Goal: Task Accomplishment & Management: Use online tool/utility

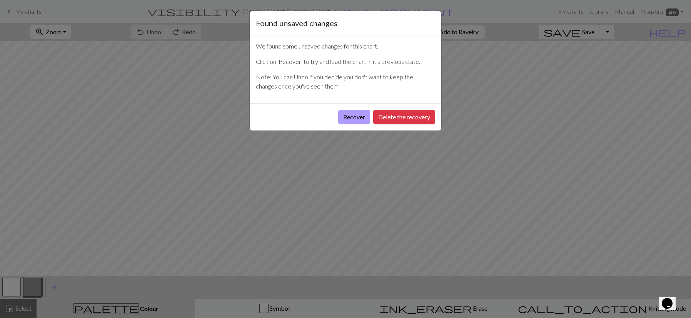
click at [347, 117] on button "Recover" at bounding box center [354, 117] width 32 height 15
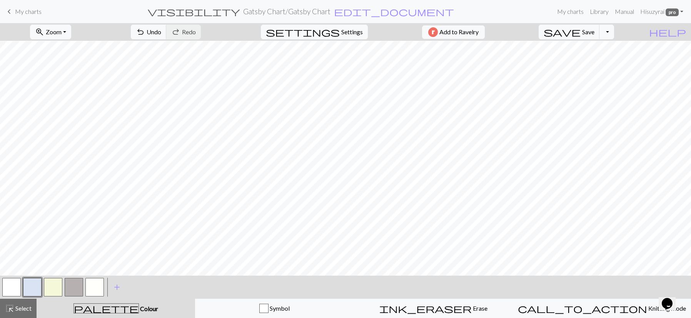
scroll to position [0, 0]
click at [15, 13] on span "My charts" at bounding box center [28, 11] width 27 height 7
click at [580, 33] on span "save" at bounding box center [561, 32] width 37 height 11
click at [26, 9] on span "My charts" at bounding box center [28, 11] width 27 height 7
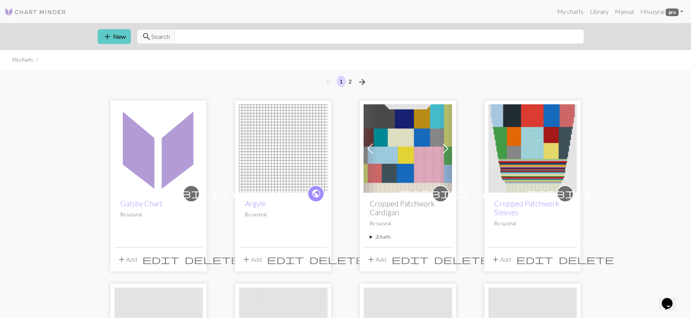
click at [113, 35] on button "add New" at bounding box center [114, 36] width 33 height 15
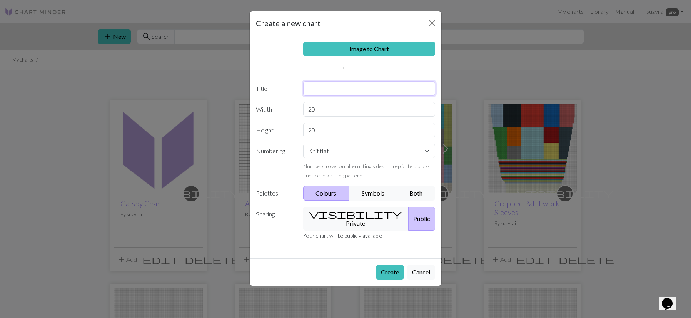
click at [330, 92] on input "text" at bounding box center [369, 88] width 132 height 15
type input "Aran Weight Stashbuster"
click at [326, 109] on input "20" at bounding box center [369, 109] width 132 height 15
type input "2"
type input "104"
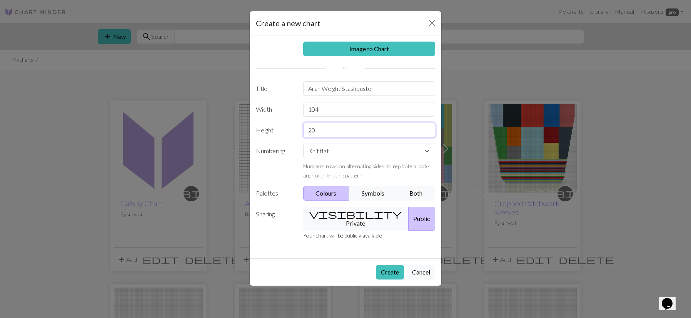
click at [353, 130] on input "20" at bounding box center [369, 130] width 132 height 15
type input "2"
type input "140"
click at [349, 209] on button "visibility Private" at bounding box center [356, 218] width 106 height 24
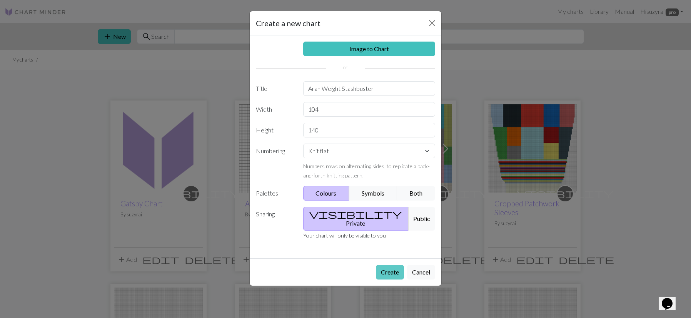
click at [380, 265] on button "Create" at bounding box center [390, 272] width 28 height 15
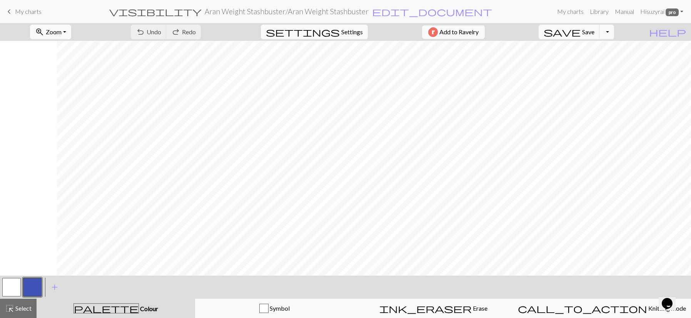
scroll to position [244, 310]
click at [71, 32] on button "zoom_in Zoom Zoom" at bounding box center [50, 32] width 41 height 15
click at [58, 93] on button "50%" at bounding box center [60, 92] width 61 height 12
click at [14, 288] on button "button" at bounding box center [11, 287] width 18 height 18
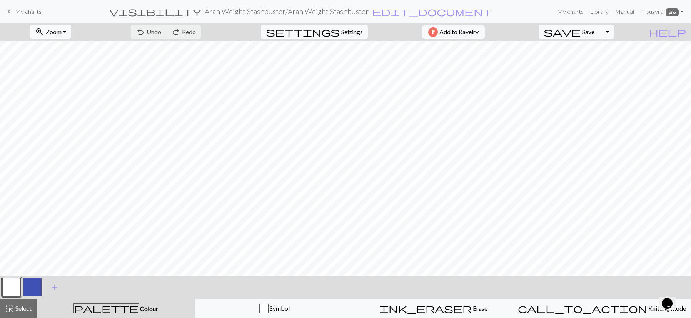
click at [15, 288] on button "button" at bounding box center [11, 287] width 18 height 18
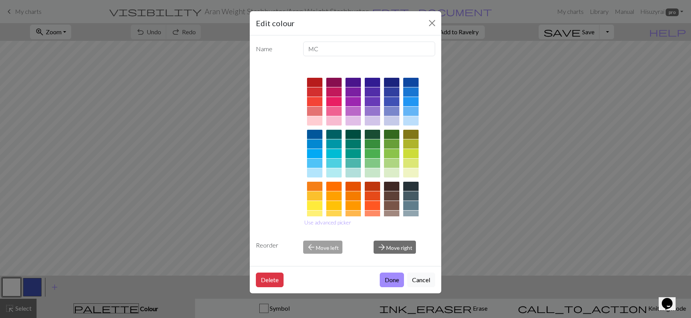
click at [334, 174] on div at bounding box center [333, 172] width 15 height 9
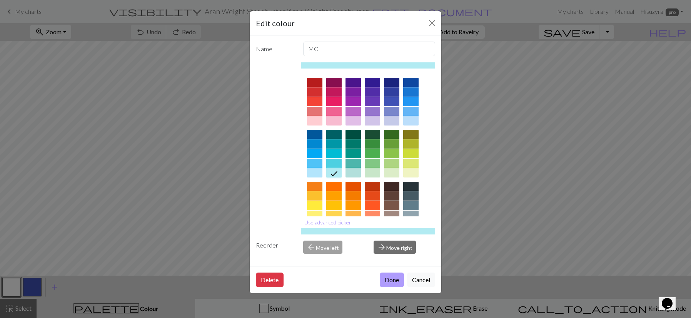
click at [391, 273] on button "Done" at bounding box center [392, 279] width 24 height 15
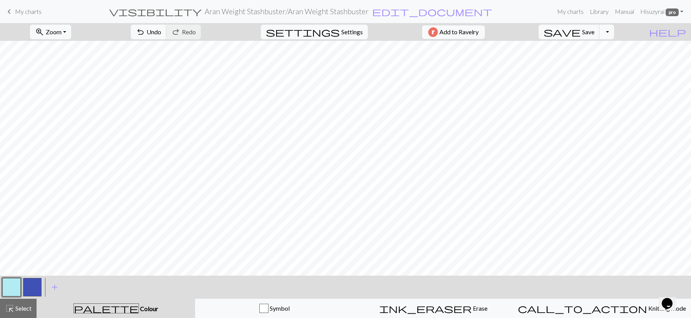
click at [5, 287] on button "button" at bounding box center [11, 287] width 18 height 18
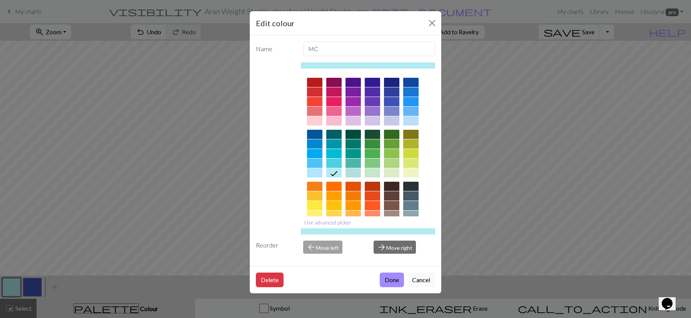
click at [339, 222] on button "Use advanced picker" at bounding box center [328, 222] width 54 height 12
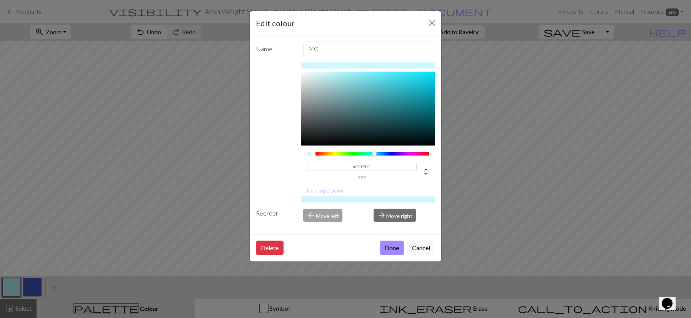
type input "#D0F7FC"
drag, startPoint x: 335, startPoint y: 75, endPoint x: 324, endPoint y: 72, distance: 11.1
click at [324, 72] on div at bounding box center [324, 72] width 5 height 5
click at [392, 250] on button "Done" at bounding box center [392, 247] width 24 height 15
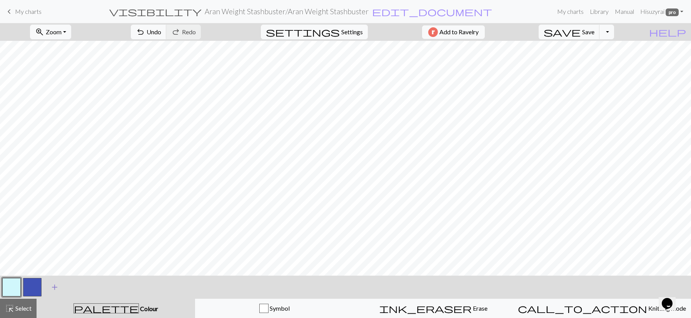
click at [53, 286] on span "add" at bounding box center [54, 286] width 9 height 11
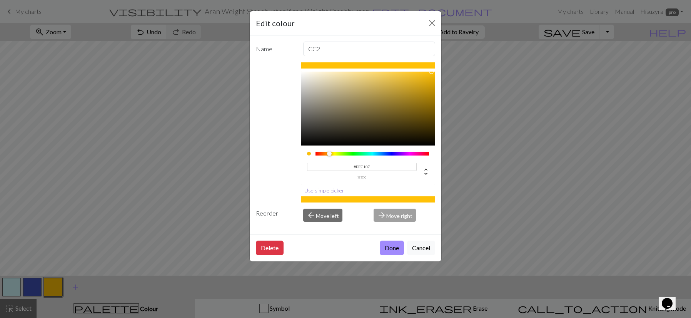
click at [334, 189] on button "Use simple picker" at bounding box center [324, 190] width 47 height 12
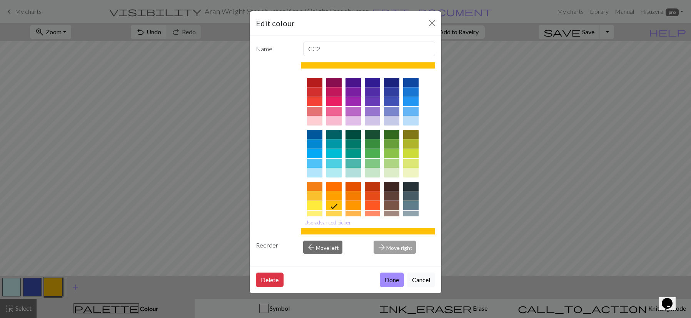
click at [369, 134] on div at bounding box center [372, 134] width 15 height 9
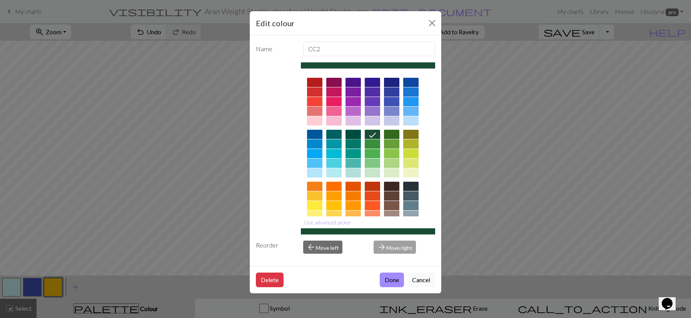
click at [352, 133] on div at bounding box center [352, 134] width 15 height 9
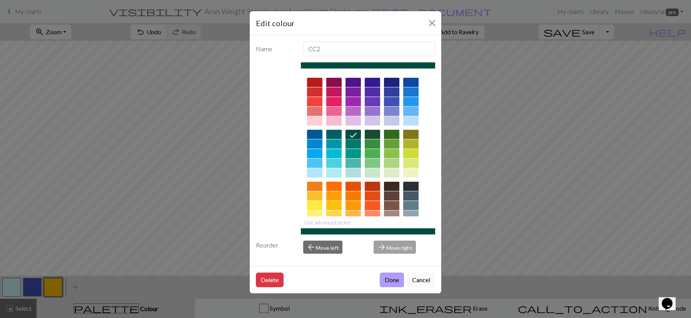
click at [386, 281] on button "Done" at bounding box center [392, 279] width 24 height 15
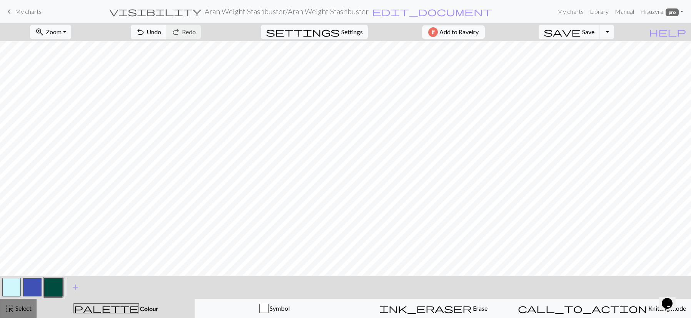
click at [5, 313] on span "highlight_alt" at bounding box center [9, 308] width 9 height 11
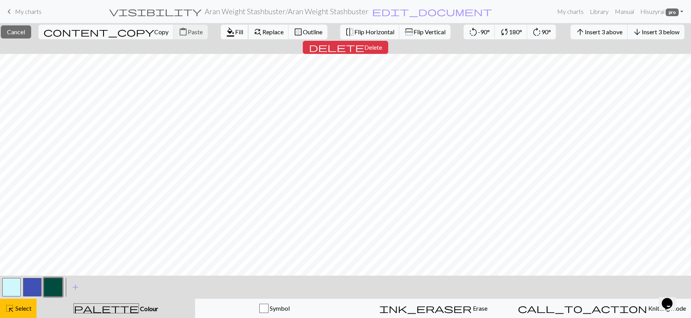
click at [235, 34] on span "Fill" at bounding box center [239, 31] width 8 height 7
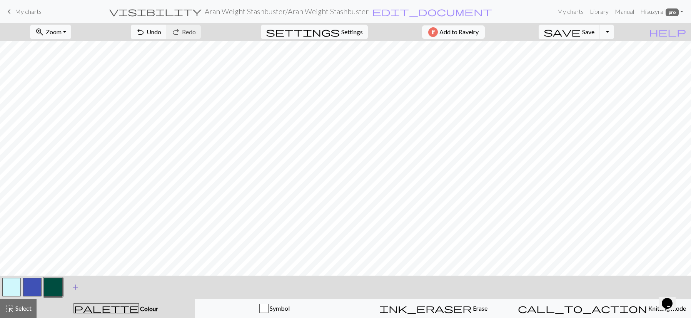
click at [74, 289] on span "add" at bounding box center [75, 286] width 9 height 11
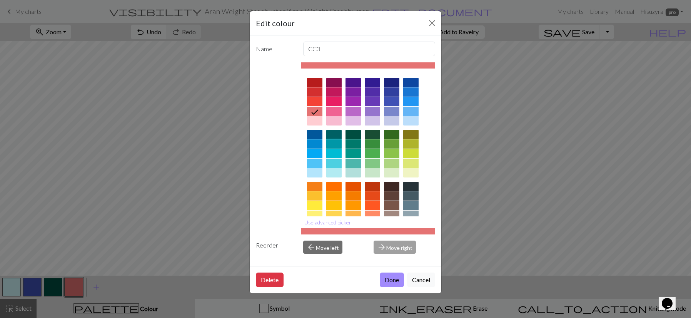
click at [330, 142] on div at bounding box center [333, 143] width 15 height 9
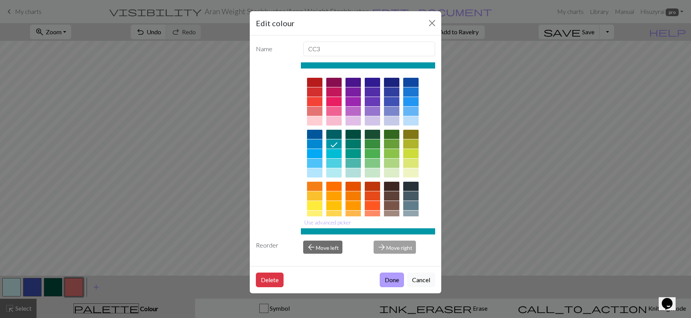
click at [395, 277] on button "Done" at bounding box center [392, 279] width 24 height 15
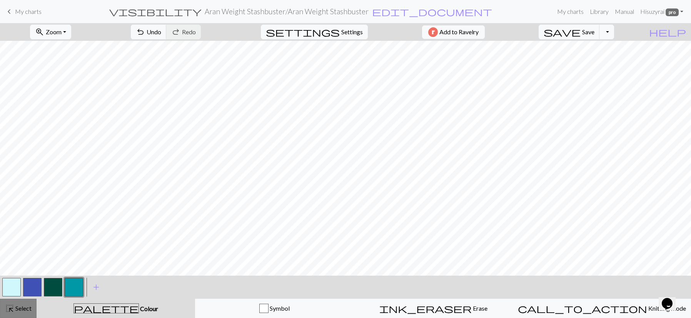
click at [11, 307] on span "highlight_alt" at bounding box center [9, 308] width 9 height 11
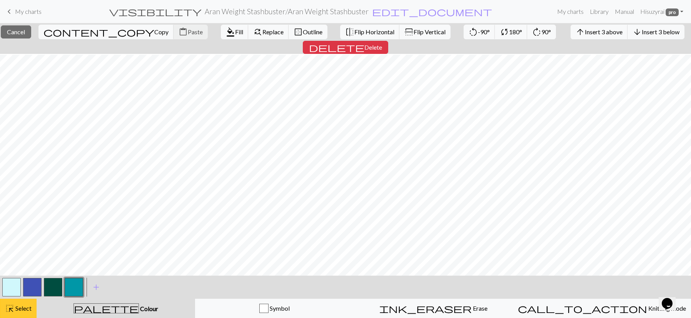
scroll to position [328, 0]
click at [226, 30] on span "format_color_fill" at bounding box center [230, 32] width 9 height 11
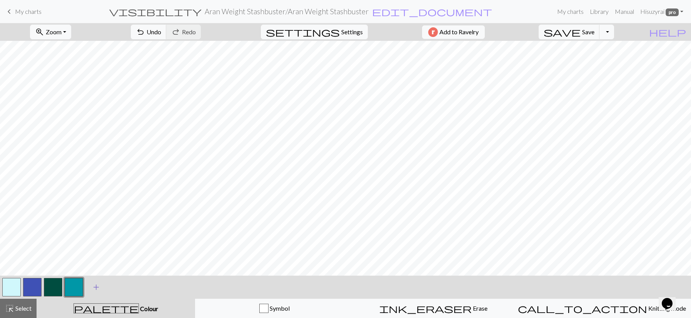
click at [95, 287] on span "add" at bounding box center [96, 286] width 9 height 11
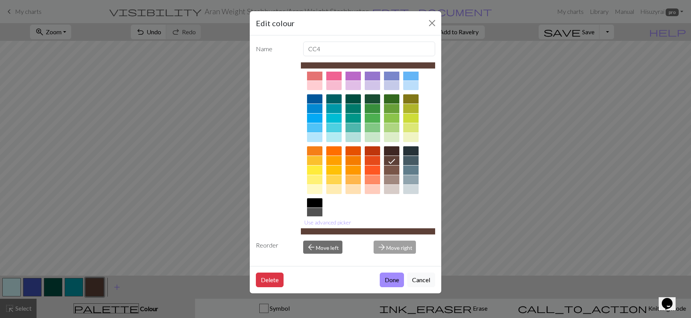
scroll to position [27, 0]
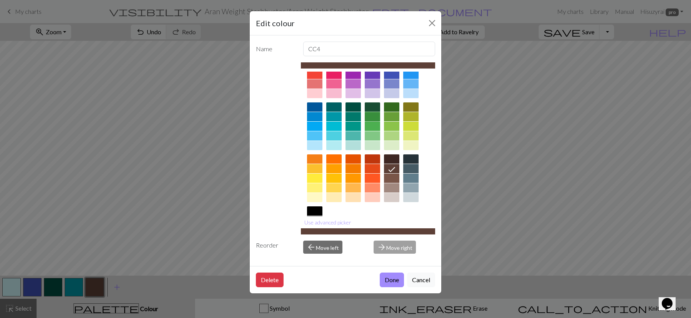
click at [370, 116] on div at bounding box center [372, 116] width 15 height 9
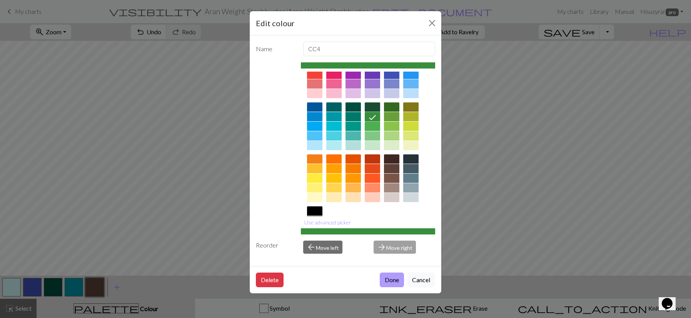
click at [390, 279] on button "Done" at bounding box center [392, 279] width 24 height 15
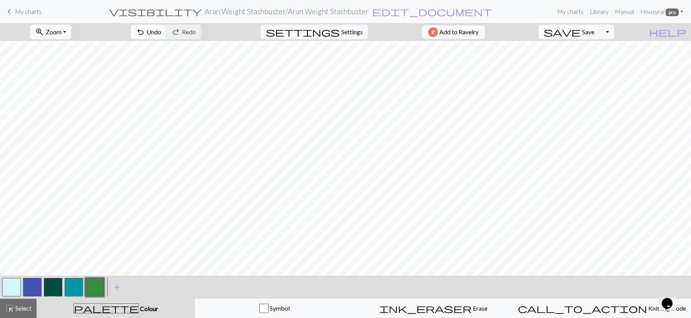
click at [50, 285] on button "button" at bounding box center [53, 287] width 18 height 18
click at [12, 302] on button "highlight_alt Select Select" at bounding box center [18, 307] width 37 height 19
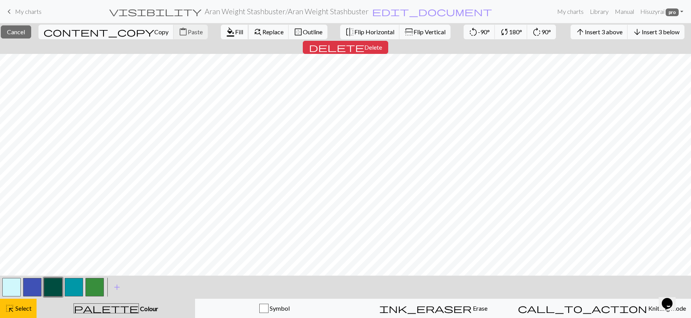
click at [221, 38] on button "format_color_fill Fill" at bounding box center [235, 32] width 28 height 15
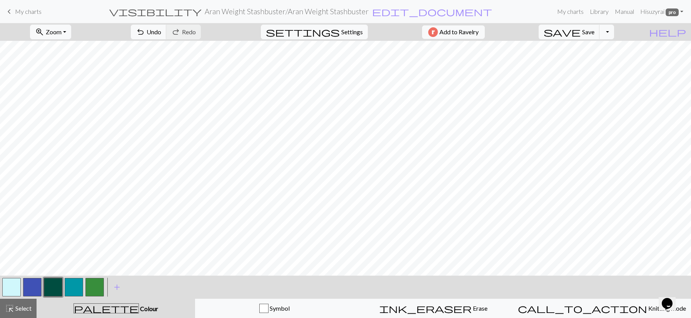
click at [75, 284] on button "button" at bounding box center [74, 287] width 18 height 18
click at [16, 303] on div "highlight_alt Select Select" at bounding box center [18, 307] width 27 height 9
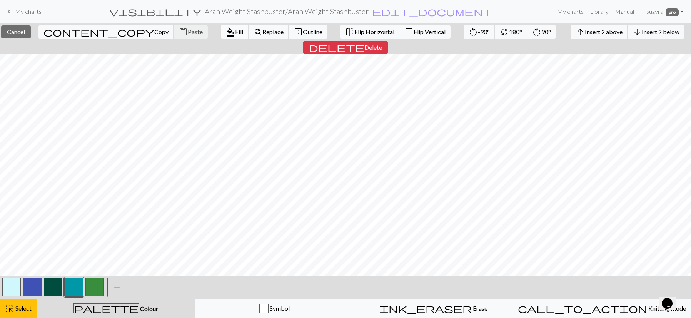
click at [221, 28] on button "format_color_fill Fill" at bounding box center [235, 32] width 28 height 15
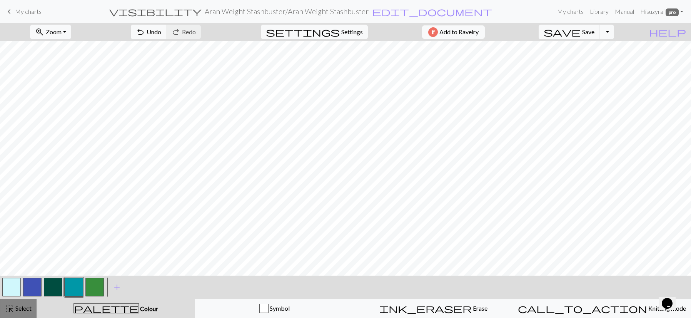
click at [23, 306] on span "Select" at bounding box center [22, 307] width 17 height 7
click at [95, 285] on button "button" at bounding box center [94, 287] width 18 height 18
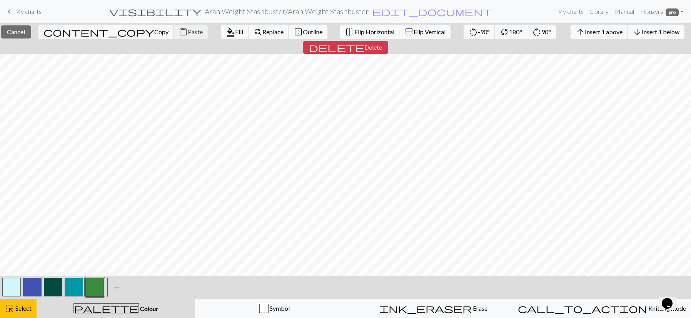
click at [235, 32] on span "Fill" at bounding box center [239, 31] width 8 height 7
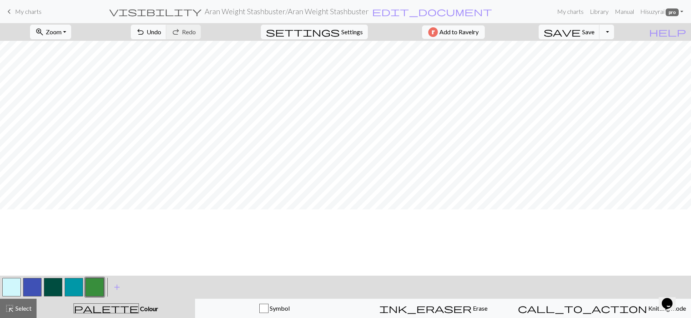
scroll to position [206, 0]
click at [48, 285] on button "button" at bounding box center [53, 287] width 18 height 18
click at [24, 306] on span "Select" at bounding box center [22, 307] width 17 height 7
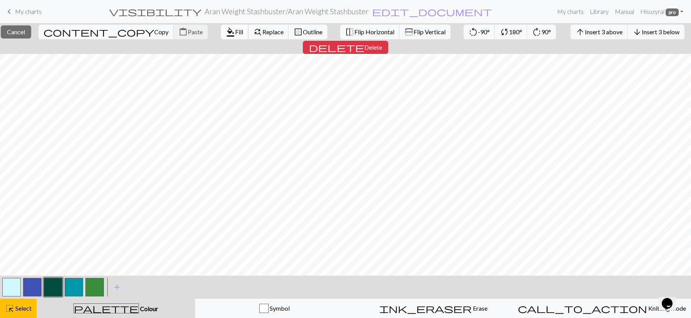
click at [226, 30] on span "format_color_fill" at bounding box center [230, 32] width 9 height 11
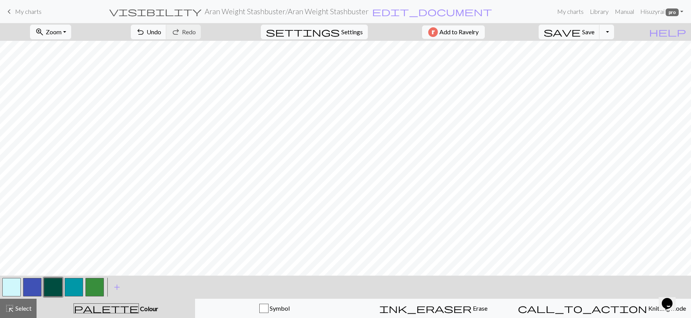
click at [71, 285] on button "button" at bounding box center [74, 287] width 18 height 18
click at [23, 301] on button "highlight_alt Select Select" at bounding box center [18, 307] width 37 height 19
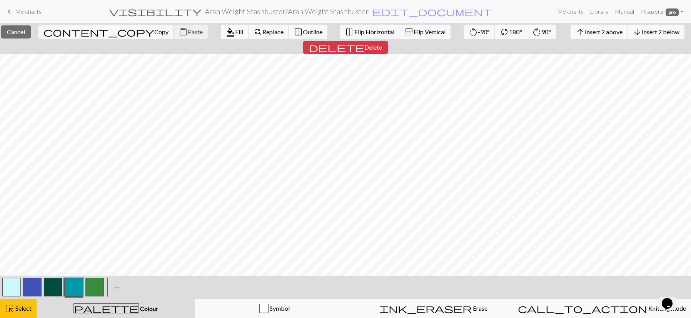
click at [226, 32] on span "format_color_fill" at bounding box center [230, 32] width 9 height 11
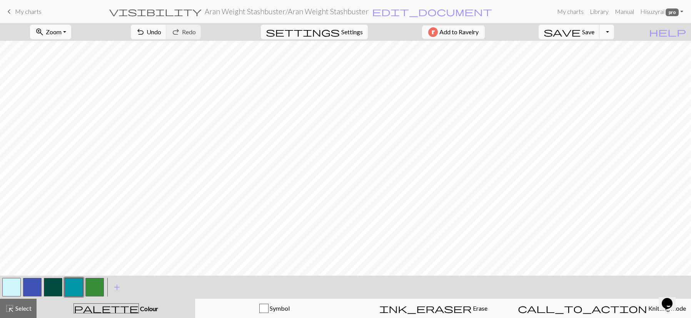
click at [98, 286] on button "button" at bounding box center [94, 287] width 18 height 18
click at [28, 303] on div "highlight_alt Select Select" at bounding box center [18, 307] width 27 height 9
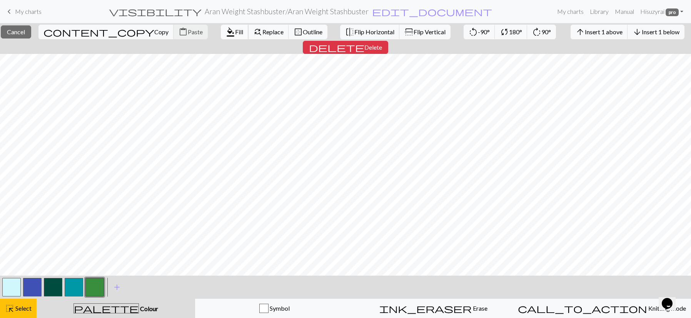
click at [226, 30] on span "format_color_fill" at bounding box center [230, 32] width 9 height 11
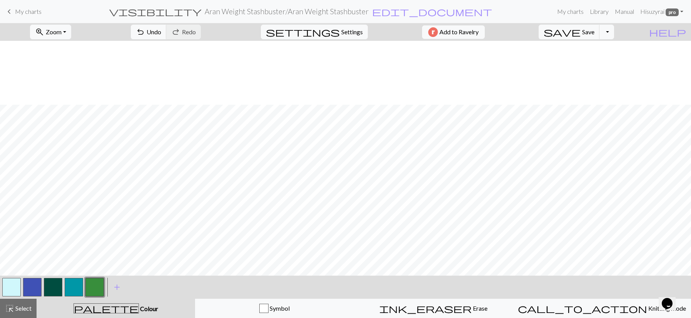
scroll to position [64, 0]
click at [55, 289] on button "button" at bounding box center [53, 287] width 18 height 18
click at [12, 310] on span "highlight_alt" at bounding box center [9, 308] width 9 height 11
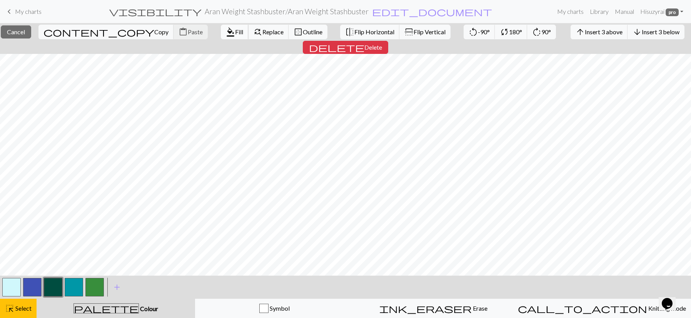
click at [235, 32] on span "Fill" at bounding box center [239, 31] width 8 height 7
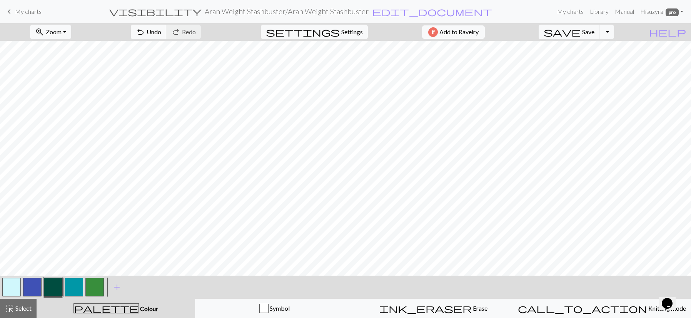
click at [76, 285] on button "button" at bounding box center [74, 287] width 18 height 18
click at [20, 310] on span "Select" at bounding box center [22, 307] width 17 height 7
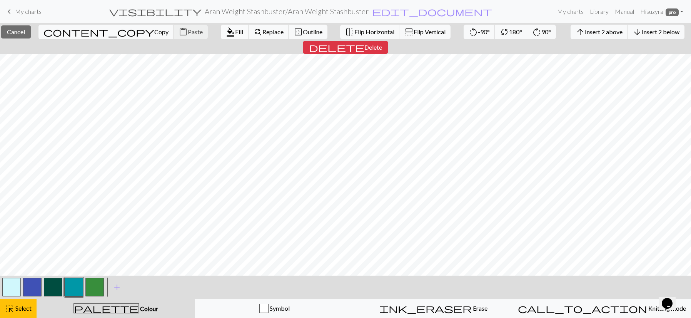
click at [221, 35] on button "format_color_fill Fill" at bounding box center [235, 32] width 28 height 15
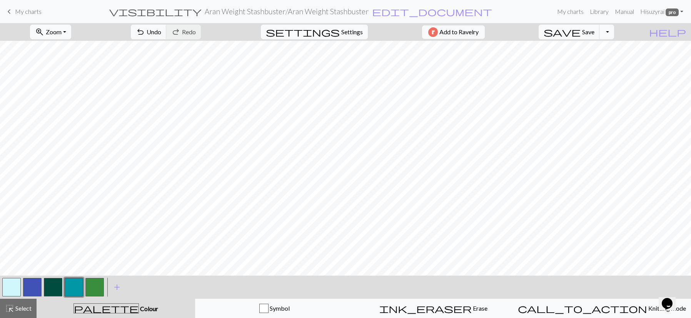
click at [95, 288] on button "button" at bounding box center [94, 287] width 18 height 18
click at [18, 306] on span "Select" at bounding box center [22, 307] width 17 height 7
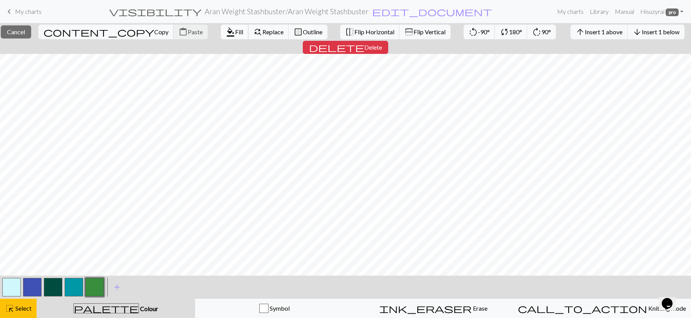
click at [226, 27] on span "format_color_fill" at bounding box center [230, 32] width 9 height 11
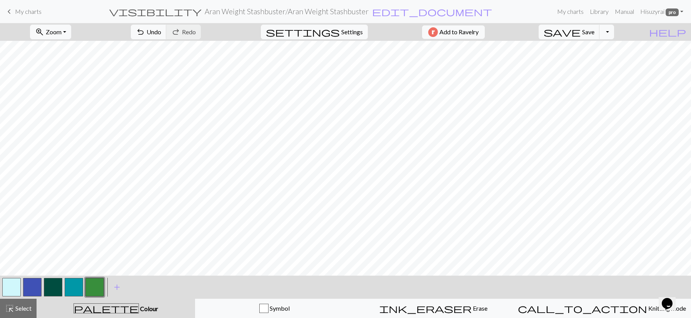
click at [13, 285] on button "button" at bounding box center [11, 287] width 18 height 18
click at [57, 285] on button "button" at bounding box center [53, 287] width 18 height 18
click at [15, 309] on span "Select" at bounding box center [22, 307] width 17 height 7
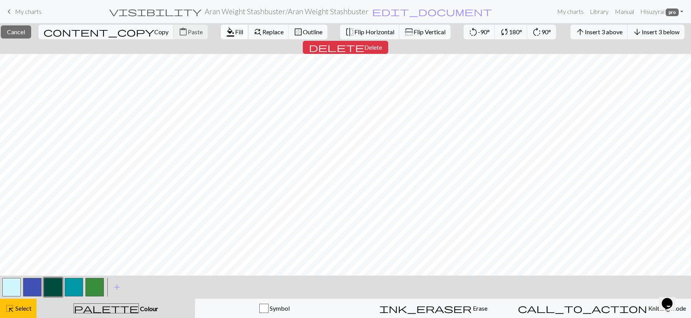
click at [235, 28] on span "Fill" at bounding box center [239, 31] width 8 height 7
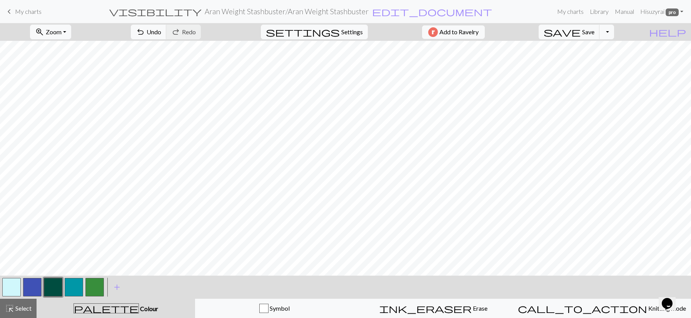
drag, startPoint x: 72, startPoint y: 288, endPoint x: 67, endPoint y: 290, distance: 6.1
click at [72, 288] on button "button" at bounding box center [74, 287] width 18 height 18
click at [25, 313] on button "highlight_alt Select Select" at bounding box center [18, 307] width 37 height 19
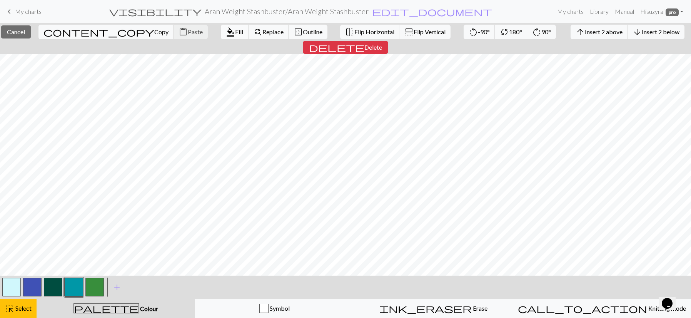
click at [235, 31] on span "Fill" at bounding box center [239, 31] width 8 height 7
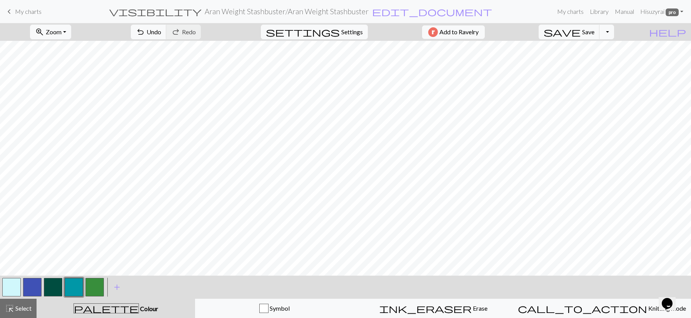
click at [97, 282] on button "button" at bounding box center [94, 287] width 18 height 18
click at [28, 303] on div "highlight_alt Select Select" at bounding box center [18, 307] width 27 height 9
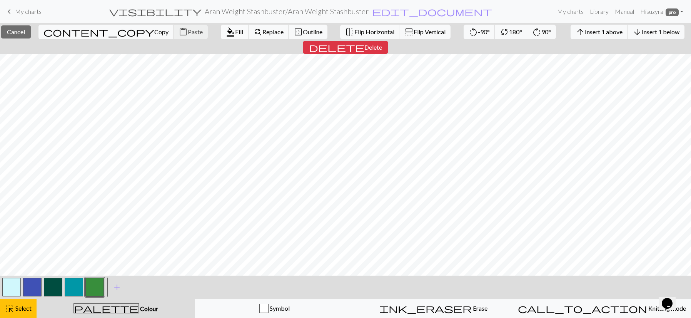
click at [226, 30] on span "format_color_fill" at bounding box center [230, 32] width 9 height 11
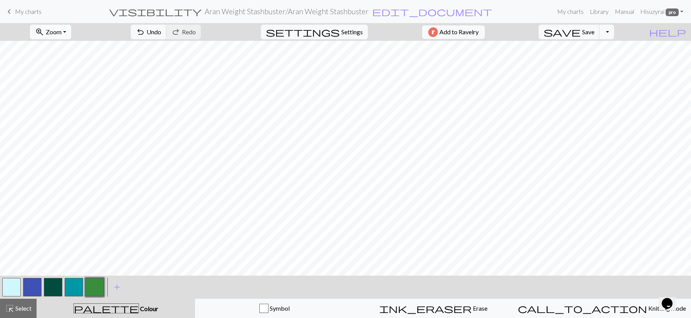
click at [71, 32] on button "zoom_in Zoom Zoom" at bounding box center [50, 32] width 41 height 15
click at [55, 90] on button "50%" at bounding box center [60, 92] width 61 height 12
click at [71, 29] on button "zoom_in Zoom Zoom" at bounding box center [50, 32] width 41 height 15
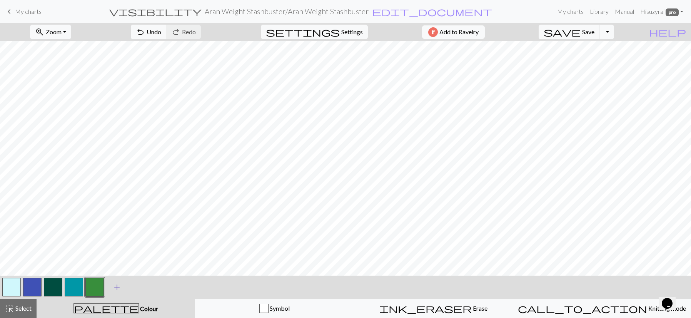
click at [117, 286] on span "add" at bounding box center [116, 286] width 9 height 11
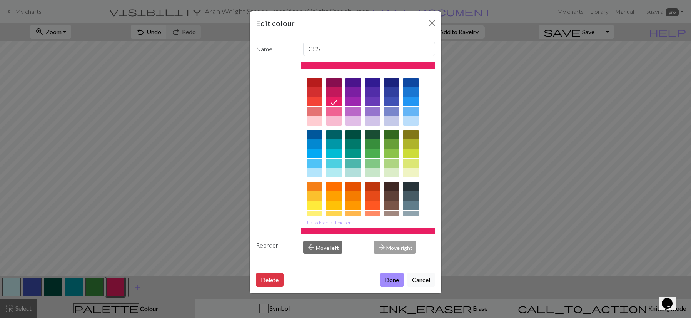
click at [406, 185] on div at bounding box center [410, 185] width 15 height 9
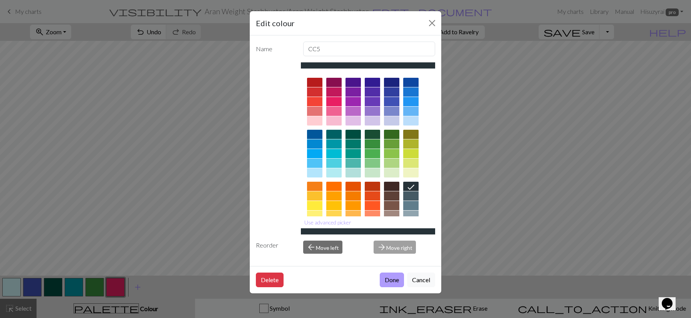
click at [391, 281] on button "Done" at bounding box center [392, 279] width 24 height 15
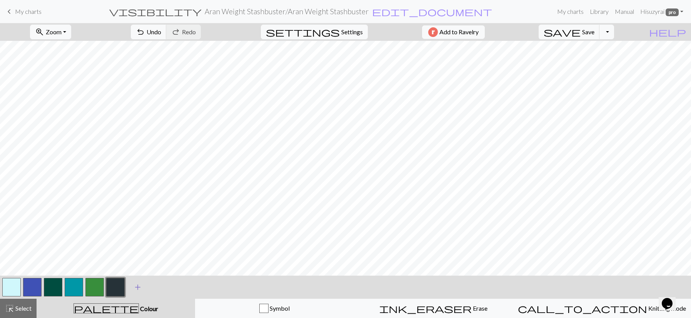
click at [136, 287] on span "add" at bounding box center [137, 286] width 9 height 11
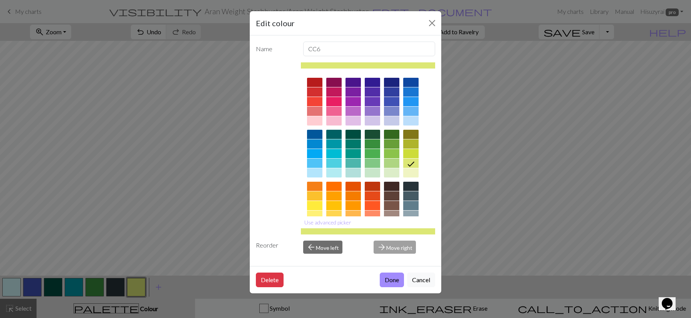
scroll to position [74, 0]
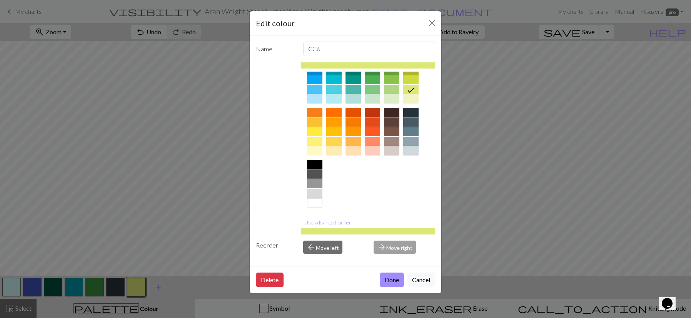
click at [389, 151] on div at bounding box center [391, 150] width 15 height 9
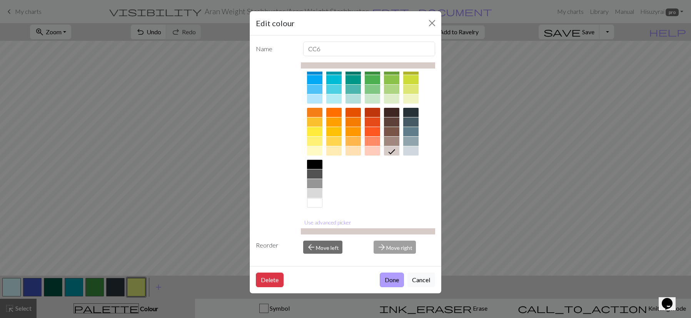
click at [380, 278] on button "Done" at bounding box center [392, 279] width 24 height 15
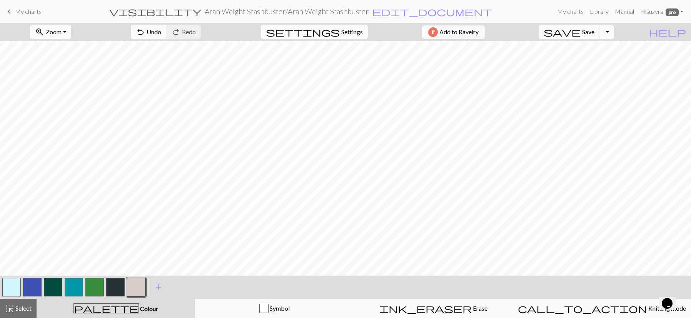
click at [10, 282] on button "button" at bounding box center [11, 287] width 18 height 18
click at [130, 279] on button "button" at bounding box center [136, 287] width 18 height 18
click at [95, 281] on button "button" at bounding box center [94, 287] width 18 height 18
click at [23, 306] on span "Select" at bounding box center [22, 307] width 17 height 7
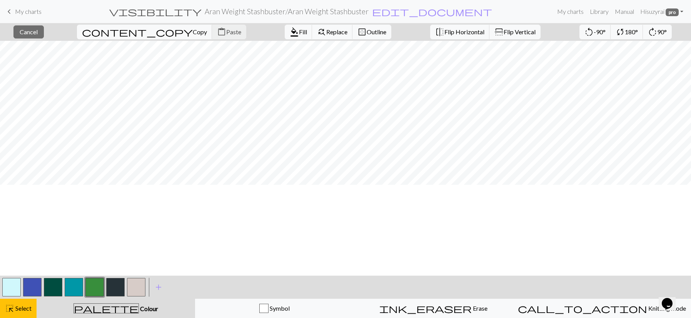
scroll to position [110, 0]
click at [290, 29] on span "format_color_fill" at bounding box center [294, 32] width 9 height 11
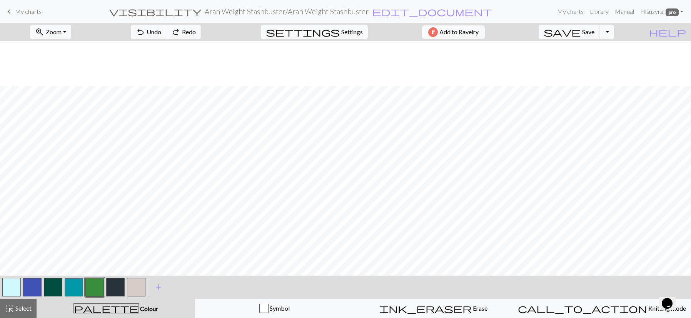
scroll to position [331, 0]
